Goal: Information Seeking & Learning: Compare options

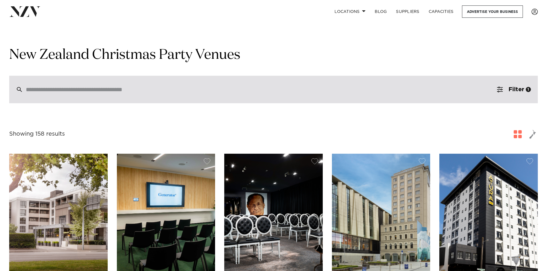
click at [70, 88] on input "search" at bounding box center [261, 89] width 471 height 6
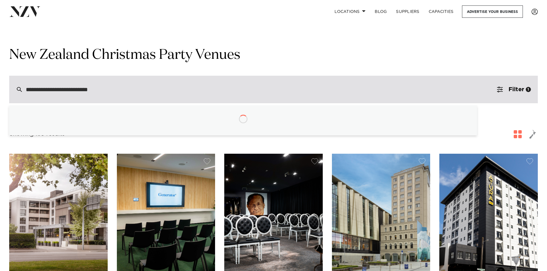
type input "**********"
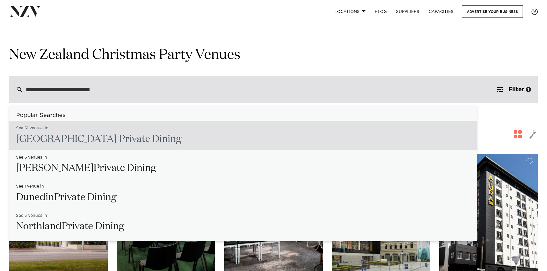
click at [119, 139] on span "[GEOGRAPHIC_DATA]" at bounding box center [134, 139] width 31 height 10
type input "**********"
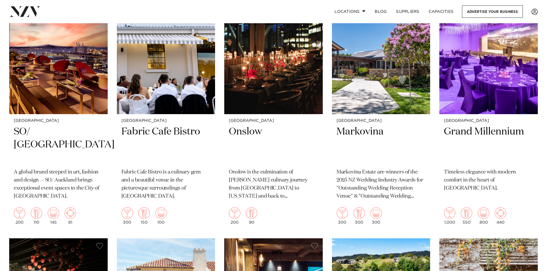
scroll to position [1695, 0]
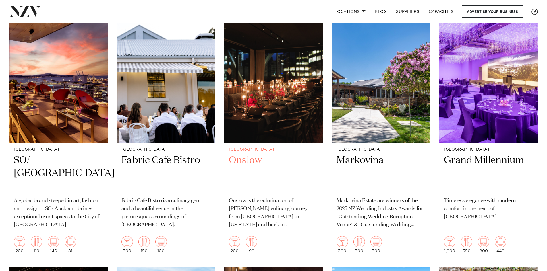
click at [271, 85] on img at bounding box center [273, 77] width 99 height 132
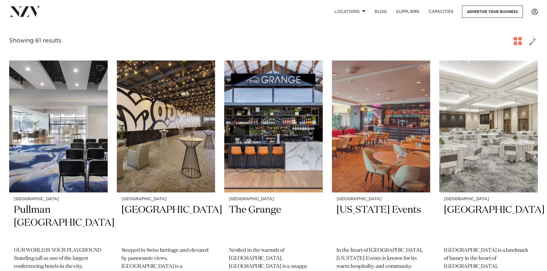
scroll to position [0, 0]
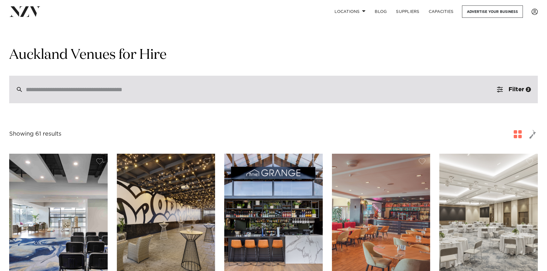
click at [55, 91] on input "search" at bounding box center [261, 89] width 471 height 6
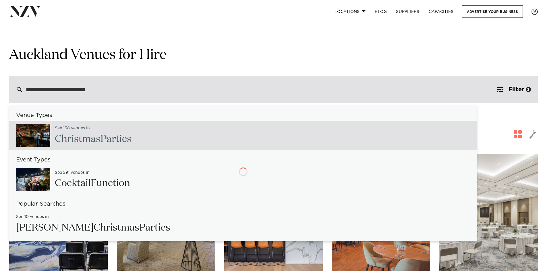
type input "**********"
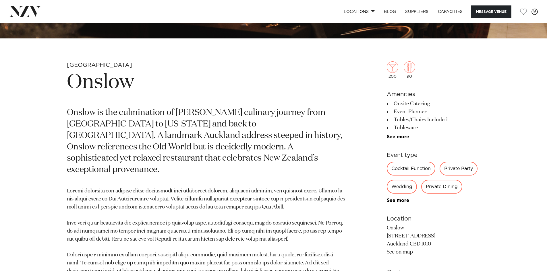
scroll to position [258, 0]
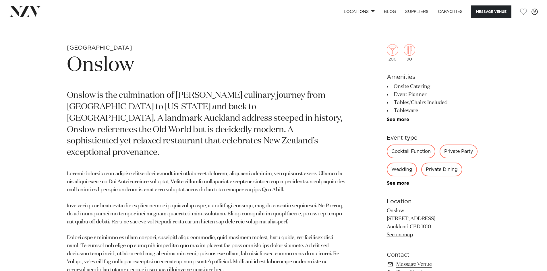
click at [435, 168] on div "Private Dining" at bounding box center [441, 170] width 41 height 14
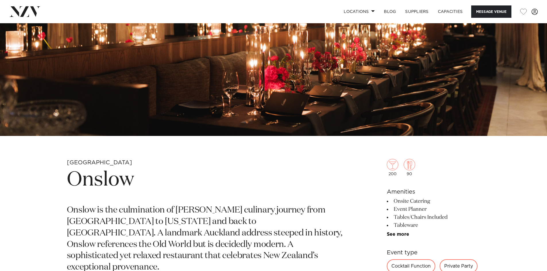
scroll to position [0, 0]
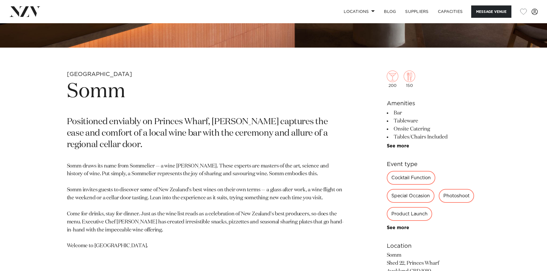
scroll to position [230, 0]
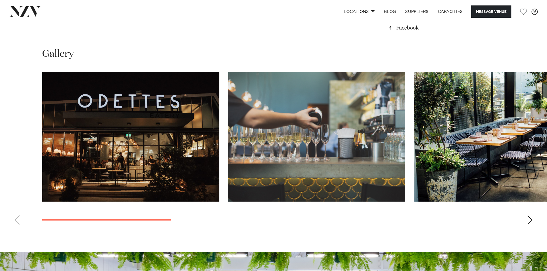
scroll to position [517, 0]
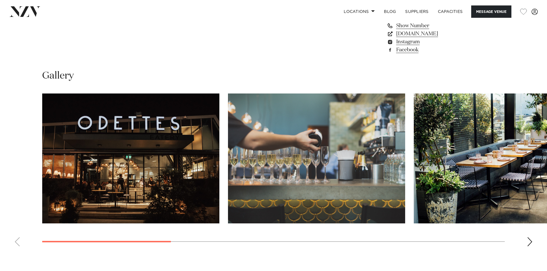
click at [527, 242] on div "Next slide" at bounding box center [530, 242] width 6 height 9
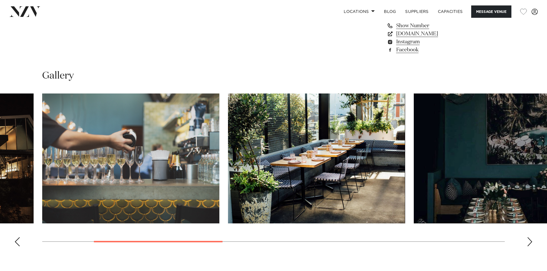
click at [527, 242] on div "Next slide" at bounding box center [530, 242] width 6 height 9
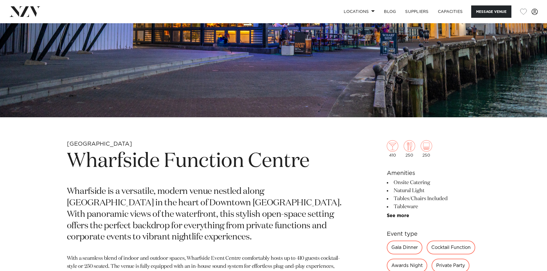
scroll to position [172, 0]
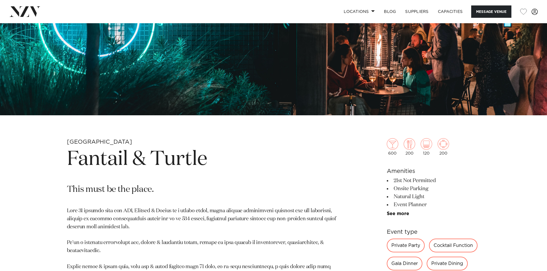
scroll to position [144, 0]
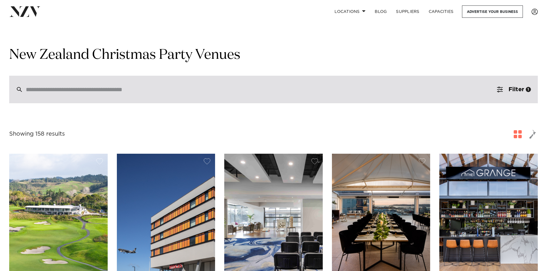
drag, startPoint x: 72, startPoint y: 91, endPoint x: 70, endPoint y: 87, distance: 4.5
click at [71, 90] on input "search" at bounding box center [261, 89] width 471 height 6
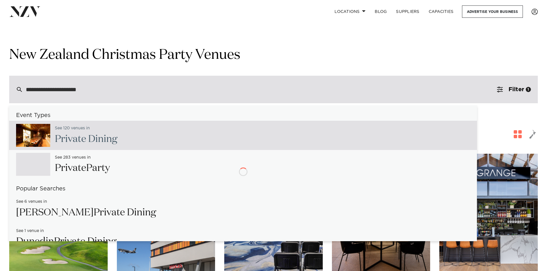
type input "**********"
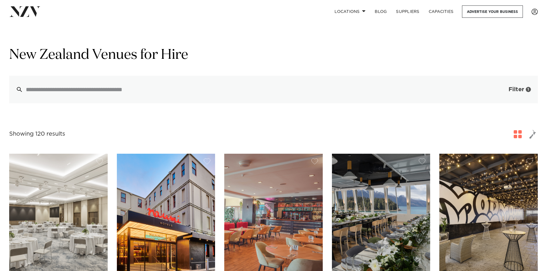
click at [501, 90] on span "button" at bounding box center [500, 90] width 6 height 6
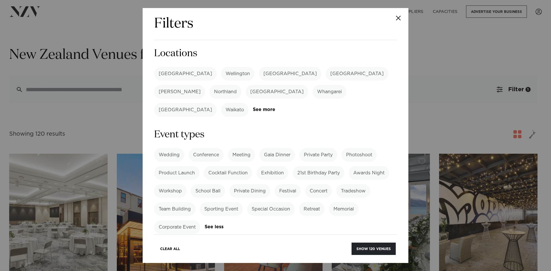
click at [178, 72] on label "[GEOGRAPHIC_DATA]" at bounding box center [185, 74] width 63 height 14
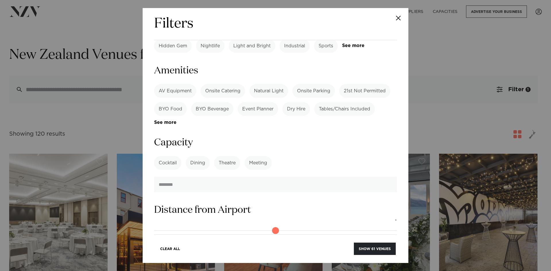
scroll to position [258, 0]
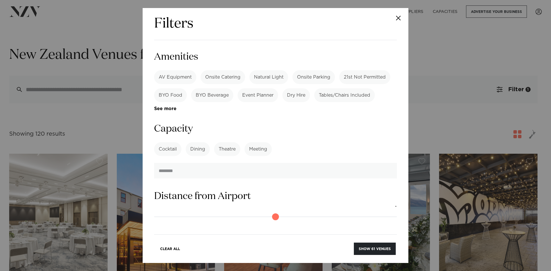
click at [192, 142] on label "Dining" at bounding box center [198, 149] width 24 height 14
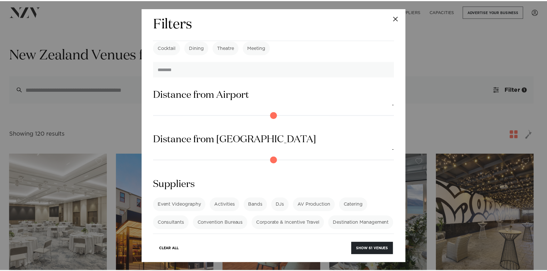
scroll to position [368, 0]
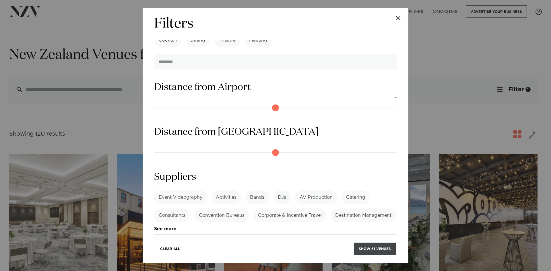
click at [364, 244] on button "Show 61 venues" at bounding box center [375, 249] width 42 height 12
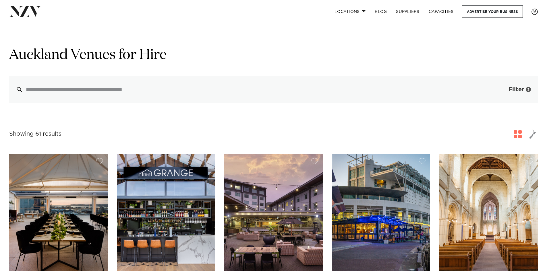
click at [501, 89] on span "button" at bounding box center [500, 90] width 6 height 6
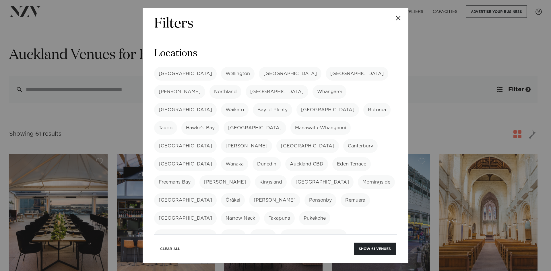
click at [177, 250] on button "Clear All" at bounding box center [170, 249] width 30 height 12
click at [168, 74] on label "[GEOGRAPHIC_DATA]" at bounding box center [185, 74] width 63 height 14
click at [357, 251] on button "Show 120 venues" at bounding box center [374, 249] width 44 height 12
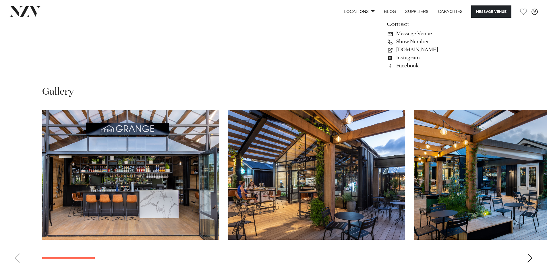
scroll to position [517, 0]
click at [528, 254] on div "Next slide" at bounding box center [530, 258] width 6 height 9
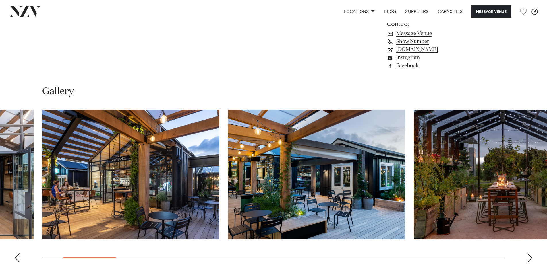
click at [528, 254] on div "Next slide" at bounding box center [530, 258] width 6 height 9
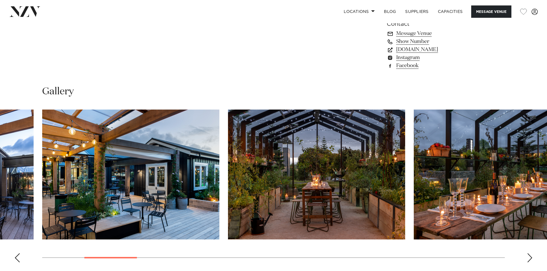
click at [530, 254] on div "Next slide" at bounding box center [530, 258] width 6 height 9
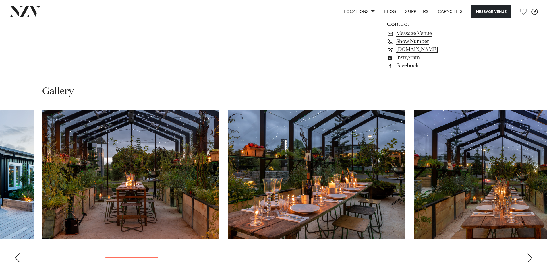
click at [530, 254] on div "Next slide" at bounding box center [530, 258] width 6 height 9
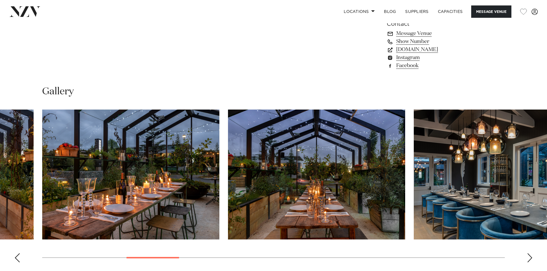
click at [529, 254] on div "Next slide" at bounding box center [530, 258] width 6 height 9
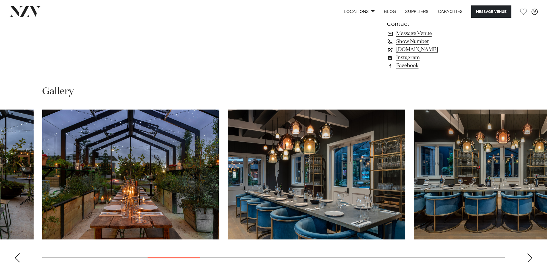
click at [529, 254] on div "Next slide" at bounding box center [530, 258] width 6 height 9
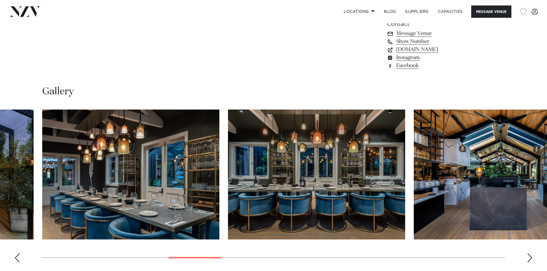
click at [529, 254] on div "Next slide" at bounding box center [530, 258] width 6 height 9
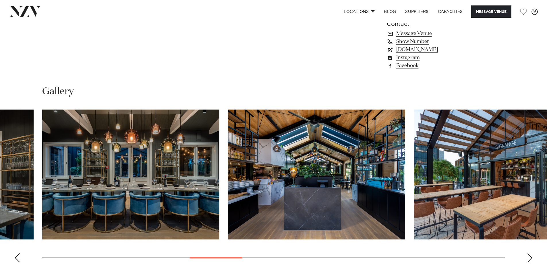
click at [529, 254] on div "Next slide" at bounding box center [530, 258] width 6 height 9
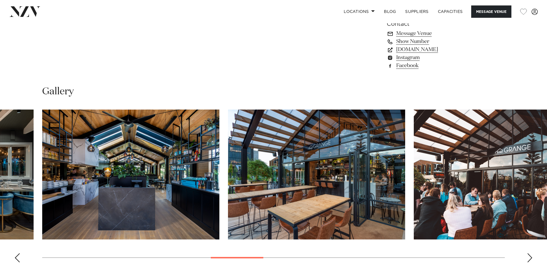
click at [529, 254] on div "Next slide" at bounding box center [530, 258] width 6 height 9
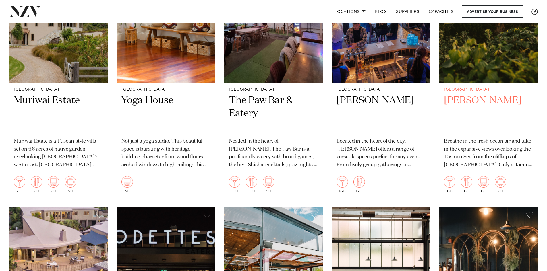
scroll to position [5859, 0]
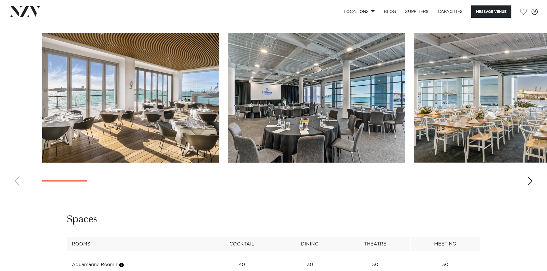
scroll to position [603, 0]
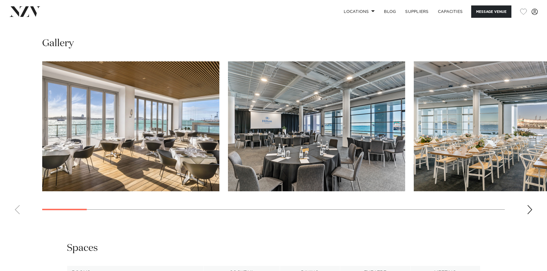
click at [528, 209] on div "Next slide" at bounding box center [530, 209] width 6 height 9
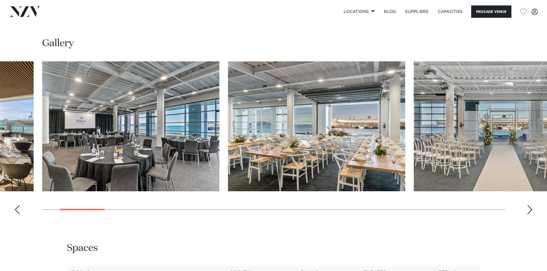
click at [528, 209] on div "Next slide" at bounding box center [530, 209] width 6 height 9
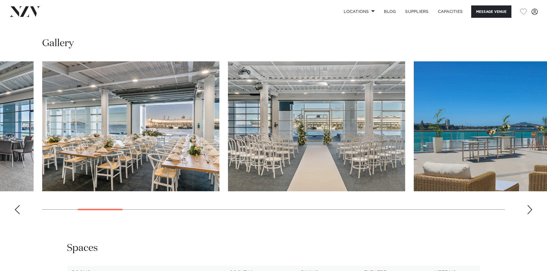
click at [528, 209] on div "Next slide" at bounding box center [530, 209] width 6 height 9
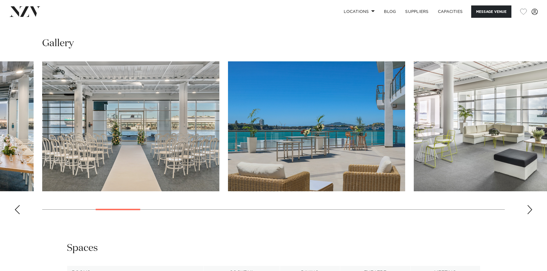
click at [528, 209] on div "Next slide" at bounding box center [530, 209] width 6 height 9
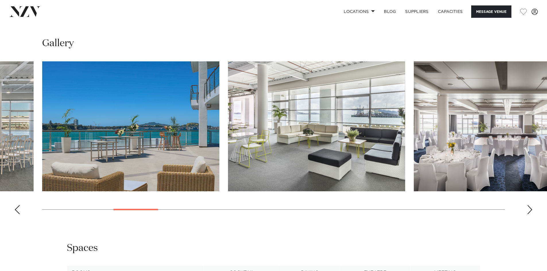
click at [528, 209] on div "Next slide" at bounding box center [530, 209] width 6 height 9
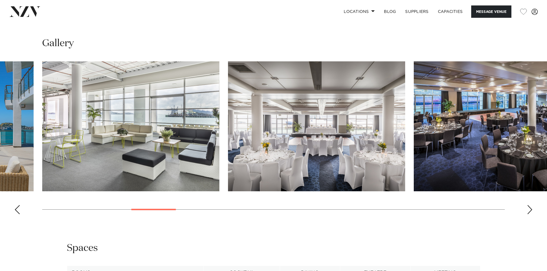
click at [528, 209] on div "Next slide" at bounding box center [530, 209] width 6 height 9
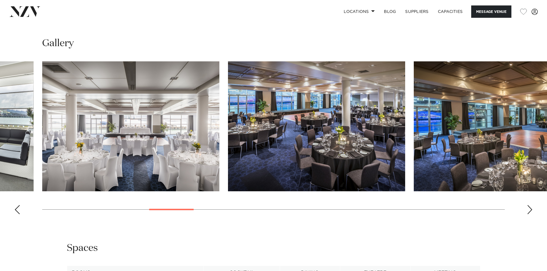
click at [528, 209] on div "Next slide" at bounding box center [530, 209] width 6 height 9
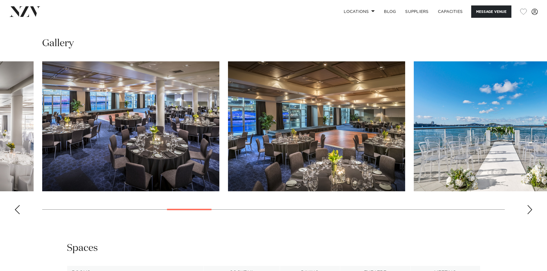
click at [528, 209] on div "Next slide" at bounding box center [530, 209] width 6 height 9
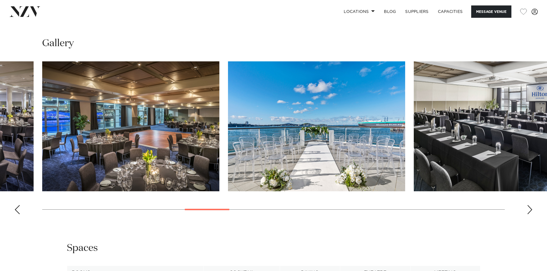
click at [528, 209] on div "Next slide" at bounding box center [530, 209] width 6 height 9
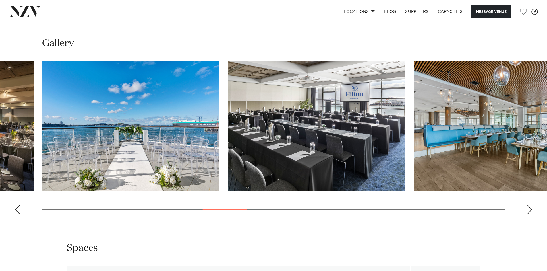
click at [528, 209] on div "Next slide" at bounding box center [530, 209] width 6 height 9
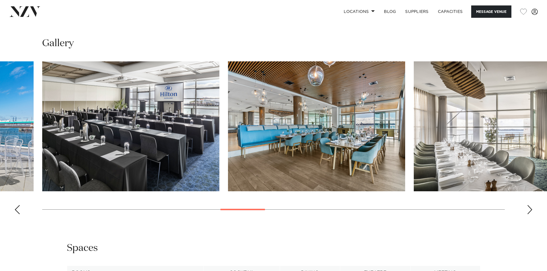
click at [528, 209] on div "Next slide" at bounding box center [530, 209] width 6 height 9
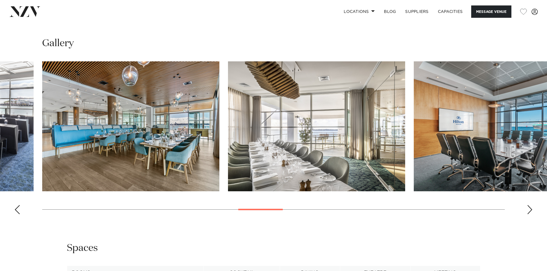
click at [528, 209] on div "Next slide" at bounding box center [530, 209] width 6 height 9
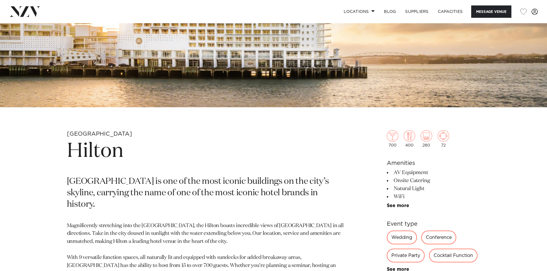
scroll to position [29, 0]
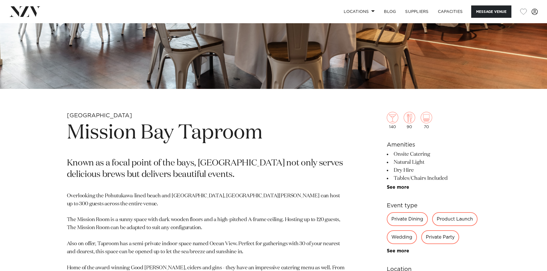
scroll to position [230, 0]
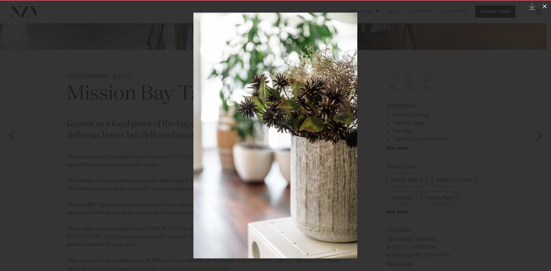
click at [544, 6] on div "14 / 30 Created with Sketch." at bounding box center [275, 135] width 551 height 271
click at [545, 7] on icon at bounding box center [545, 6] width 7 height 7
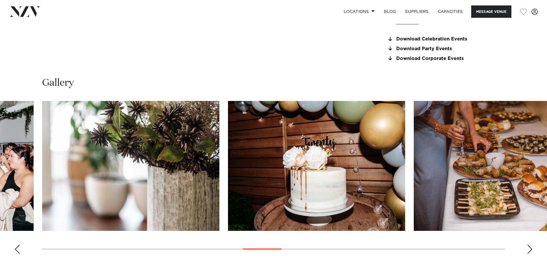
scroll to position [574, 0]
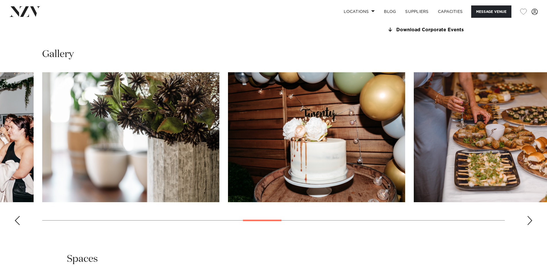
click at [527, 221] on div "Next slide" at bounding box center [530, 220] width 6 height 9
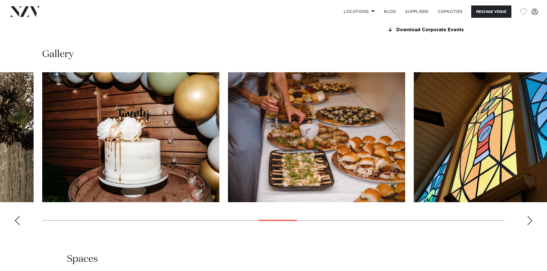
click at [527, 221] on div "Next slide" at bounding box center [530, 220] width 6 height 9
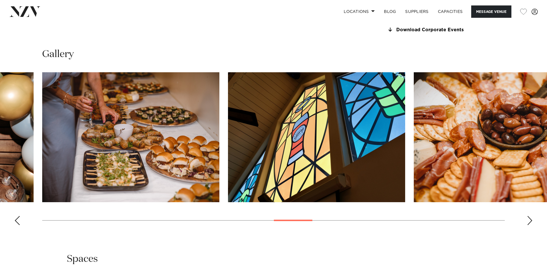
click at [527, 221] on div "Next slide" at bounding box center [530, 220] width 6 height 9
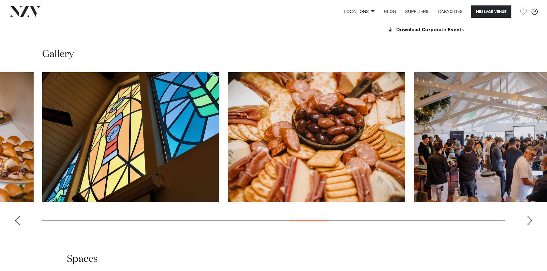
click at [527, 221] on div "Next slide" at bounding box center [530, 220] width 6 height 9
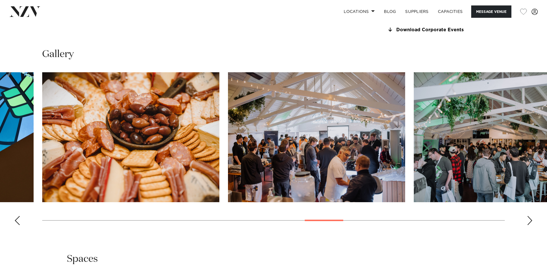
click at [527, 221] on div "Next slide" at bounding box center [530, 220] width 6 height 9
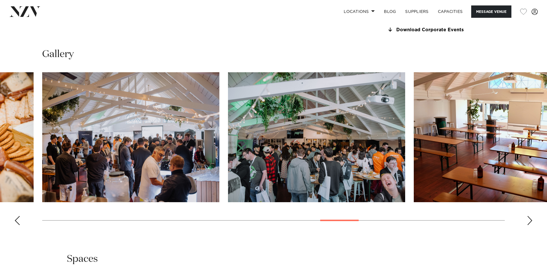
click at [527, 221] on div "Next slide" at bounding box center [530, 220] width 6 height 9
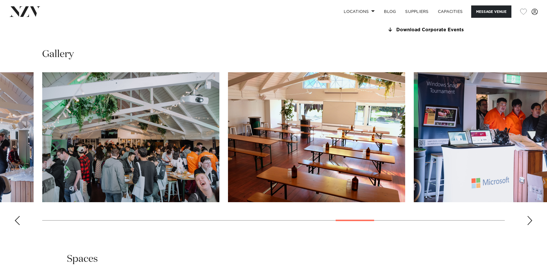
click at [527, 221] on div "Next slide" at bounding box center [530, 220] width 6 height 9
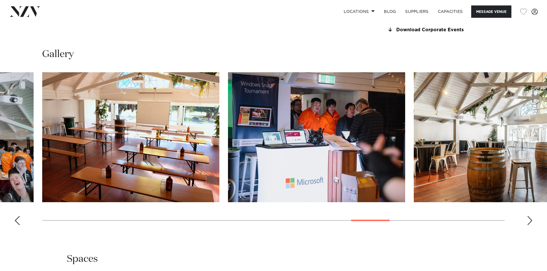
click at [527, 221] on div "Next slide" at bounding box center [530, 220] width 6 height 9
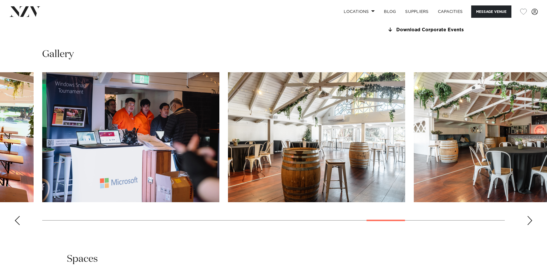
click at [527, 221] on swiper-container at bounding box center [273, 151] width 547 height 158
click at [529, 222] on div "Next slide" at bounding box center [530, 220] width 6 height 9
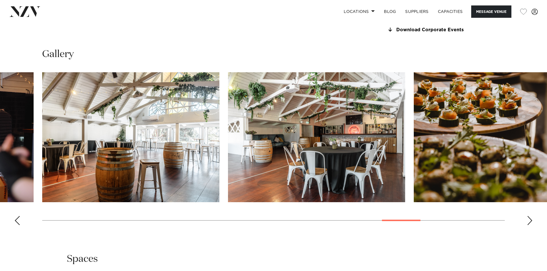
click at [529, 222] on div "Next slide" at bounding box center [530, 220] width 6 height 9
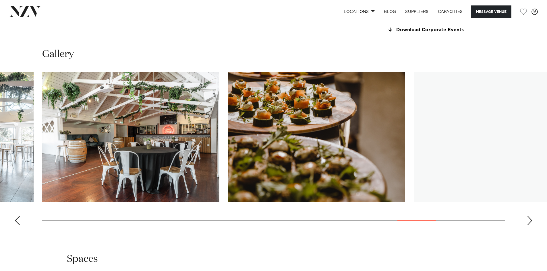
click at [529, 222] on div "Next slide" at bounding box center [530, 220] width 6 height 9
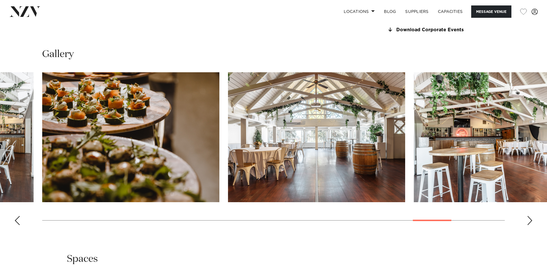
click at [530, 222] on div "Next slide" at bounding box center [530, 220] width 6 height 9
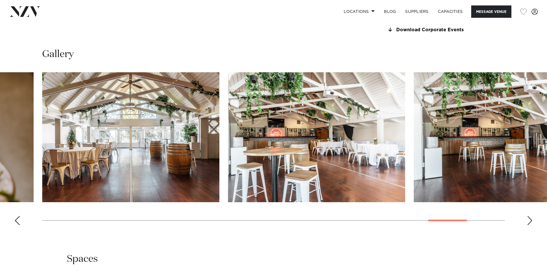
click at [530, 222] on div "Next slide" at bounding box center [530, 220] width 6 height 9
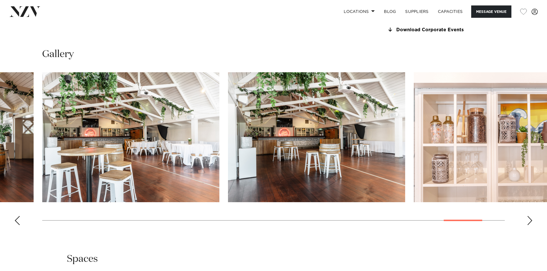
click at [530, 222] on div "Next slide" at bounding box center [530, 220] width 6 height 9
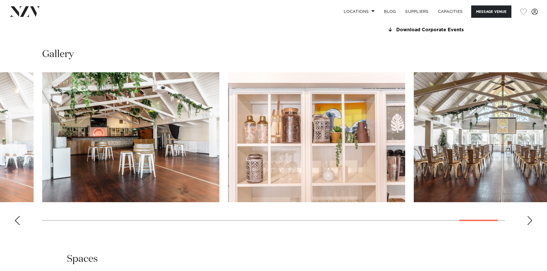
click at [530, 222] on div "Next slide" at bounding box center [530, 220] width 6 height 9
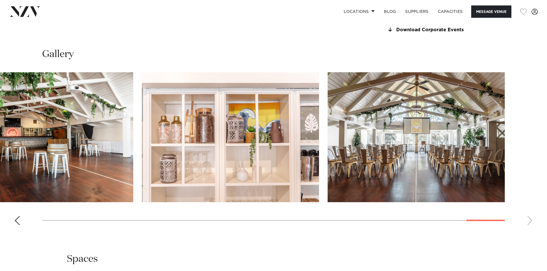
click at [530, 222] on swiper-container at bounding box center [273, 151] width 547 height 158
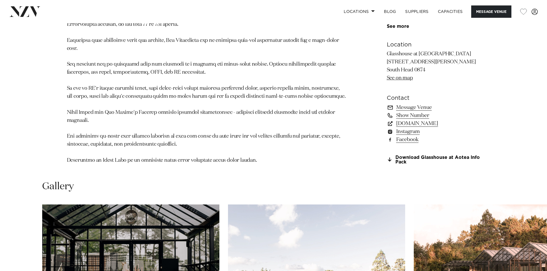
scroll to position [603, 0]
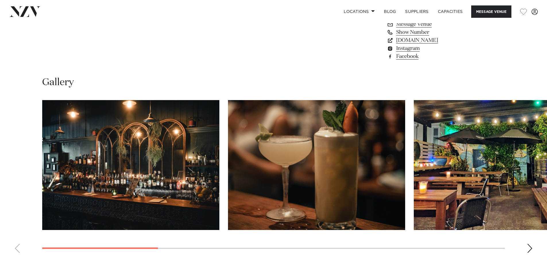
scroll to position [517, 0]
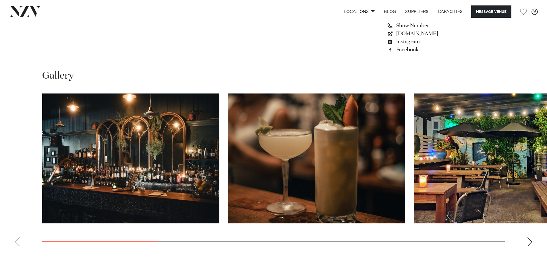
click at [530, 245] on div "Next slide" at bounding box center [530, 242] width 6 height 9
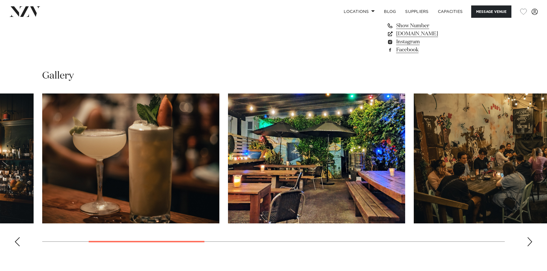
click at [530, 244] on div "Next slide" at bounding box center [530, 242] width 6 height 9
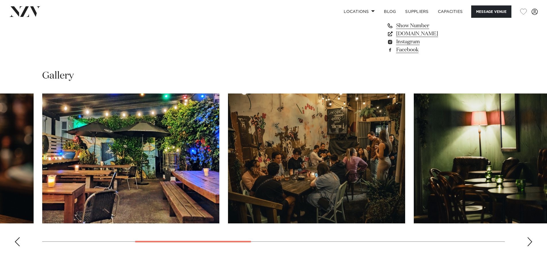
click at [530, 244] on div "Next slide" at bounding box center [530, 242] width 6 height 9
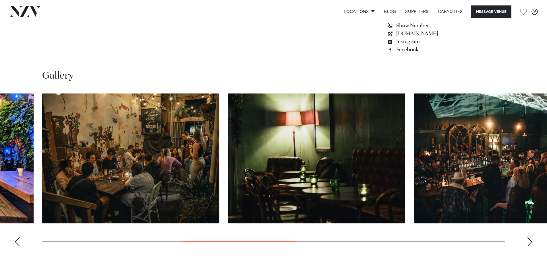
click at [530, 244] on div "Next slide" at bounding box center [530, 242] width 6 height 9
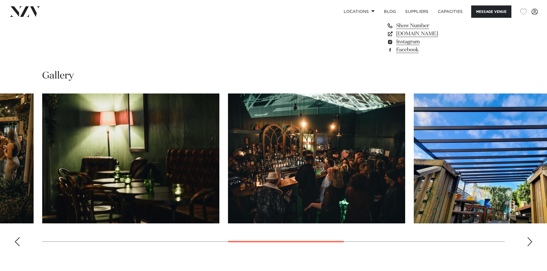
click at [530, 244] on div "Next slide" at bounding box center [530, 242] width 6 height 9
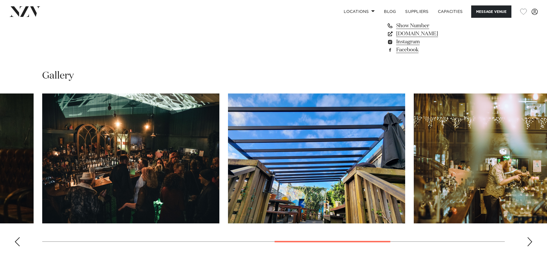
click at [530, 244] on div "Next slide" at bounding box center [530, 242] width 6 height 9
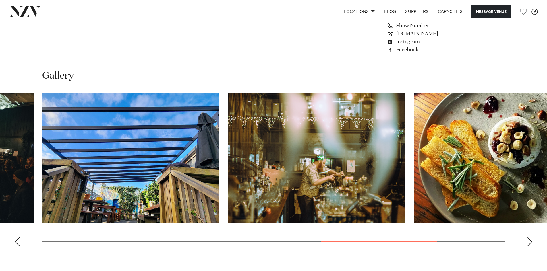
click at [530, 244] on div "Next slide" at bounding box center [530, 242] width 6 height 9
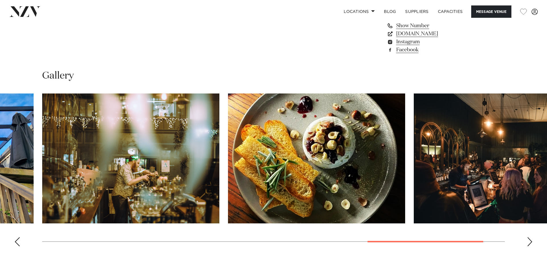
click at [530, 244] on div "Next slide" at bounding box center [530, 242] width 6 height 9
